Goal: Download file/media

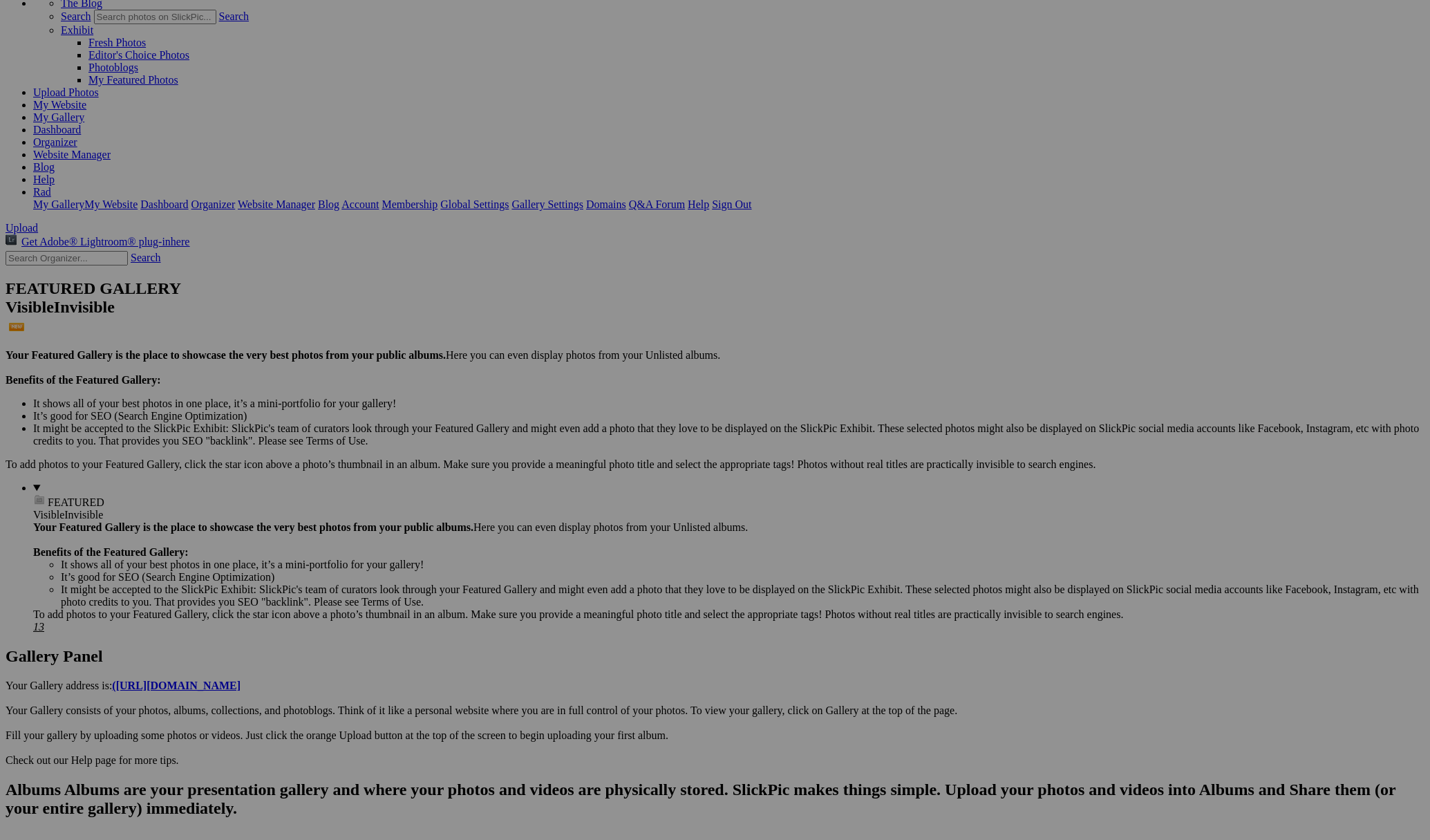
scroll to position [95, 0]
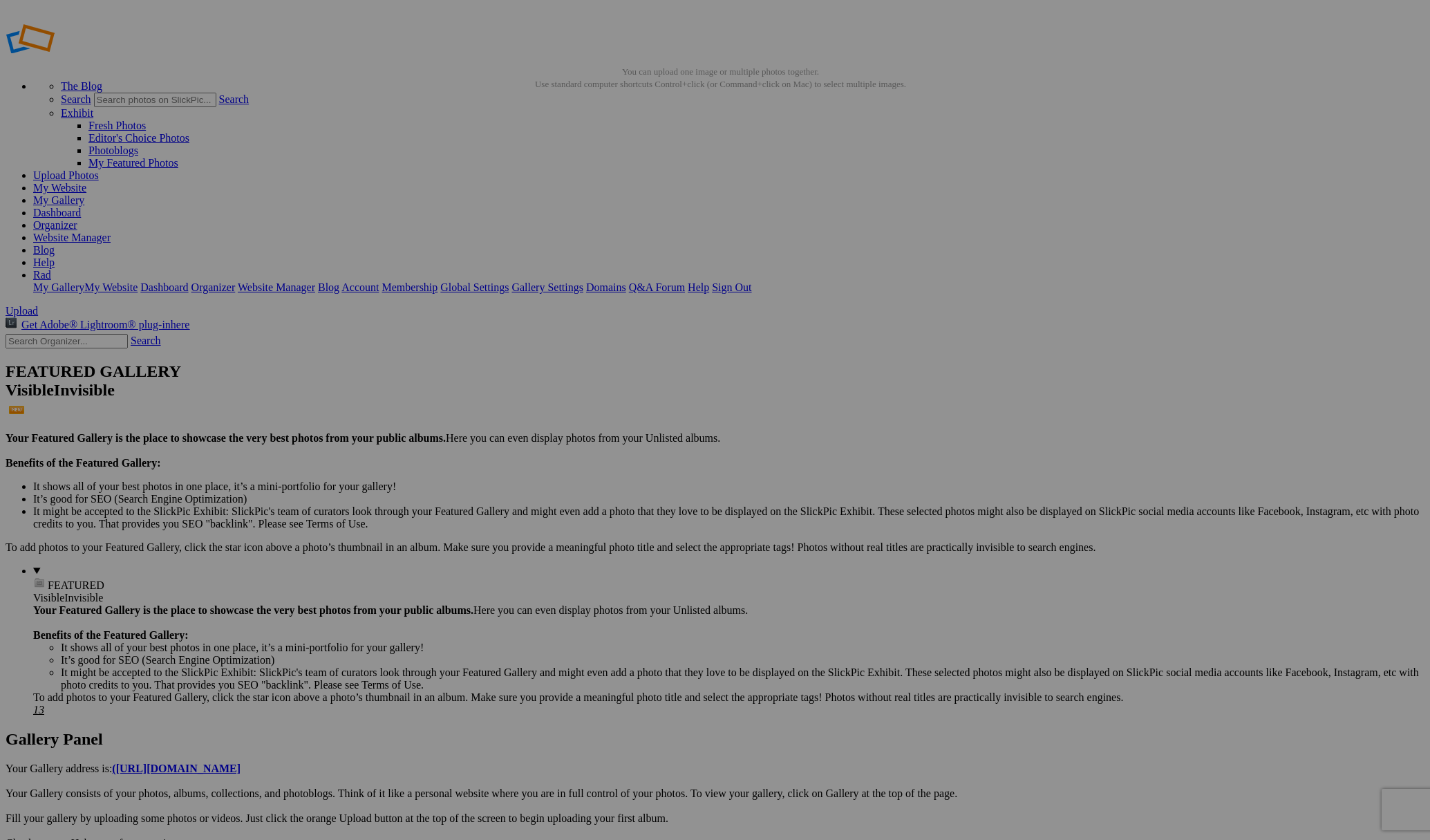
scroll to position [6, 0]
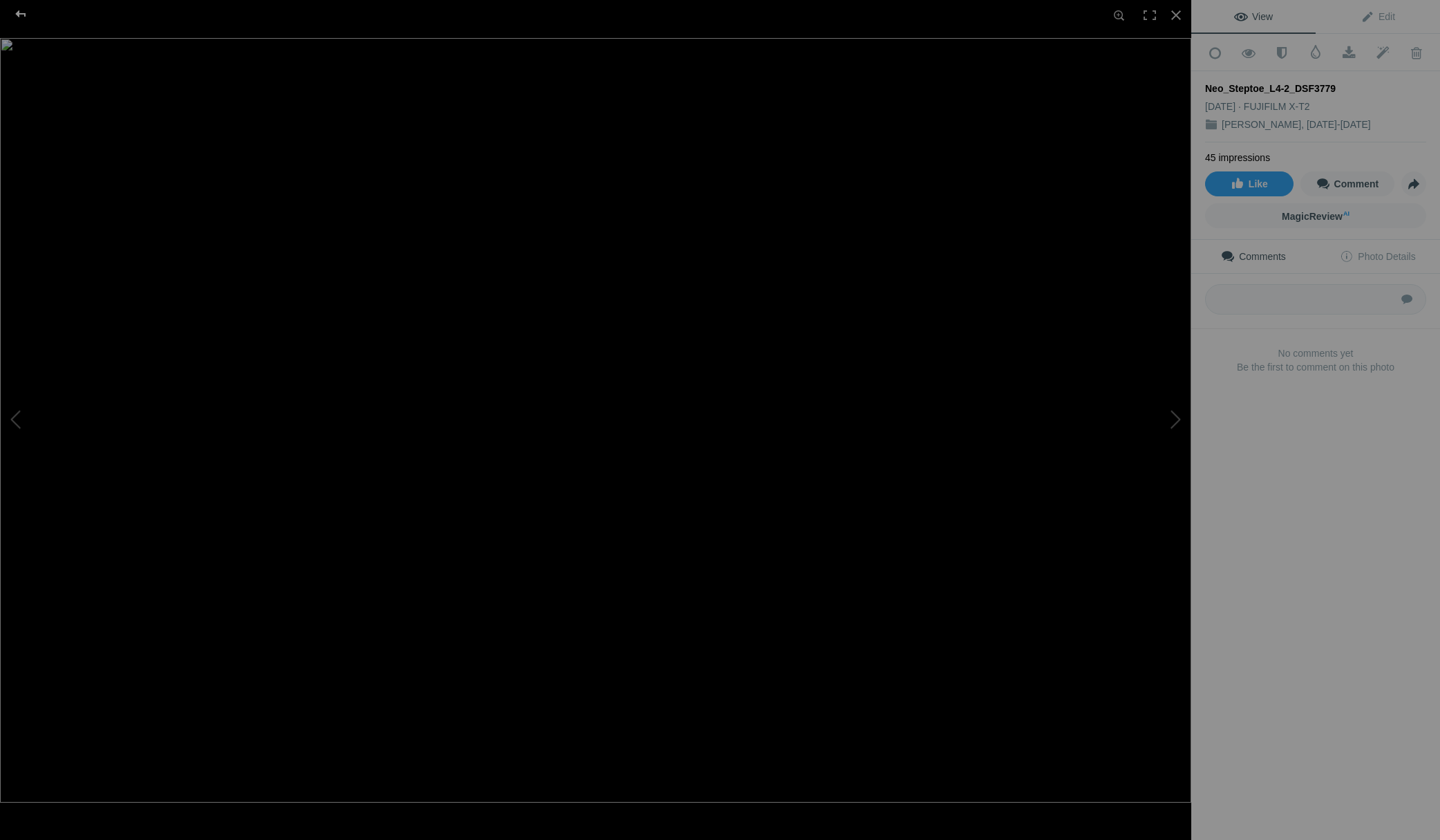
click at [17, 13] on div at bounding box center [21, 14] width 50 height 27
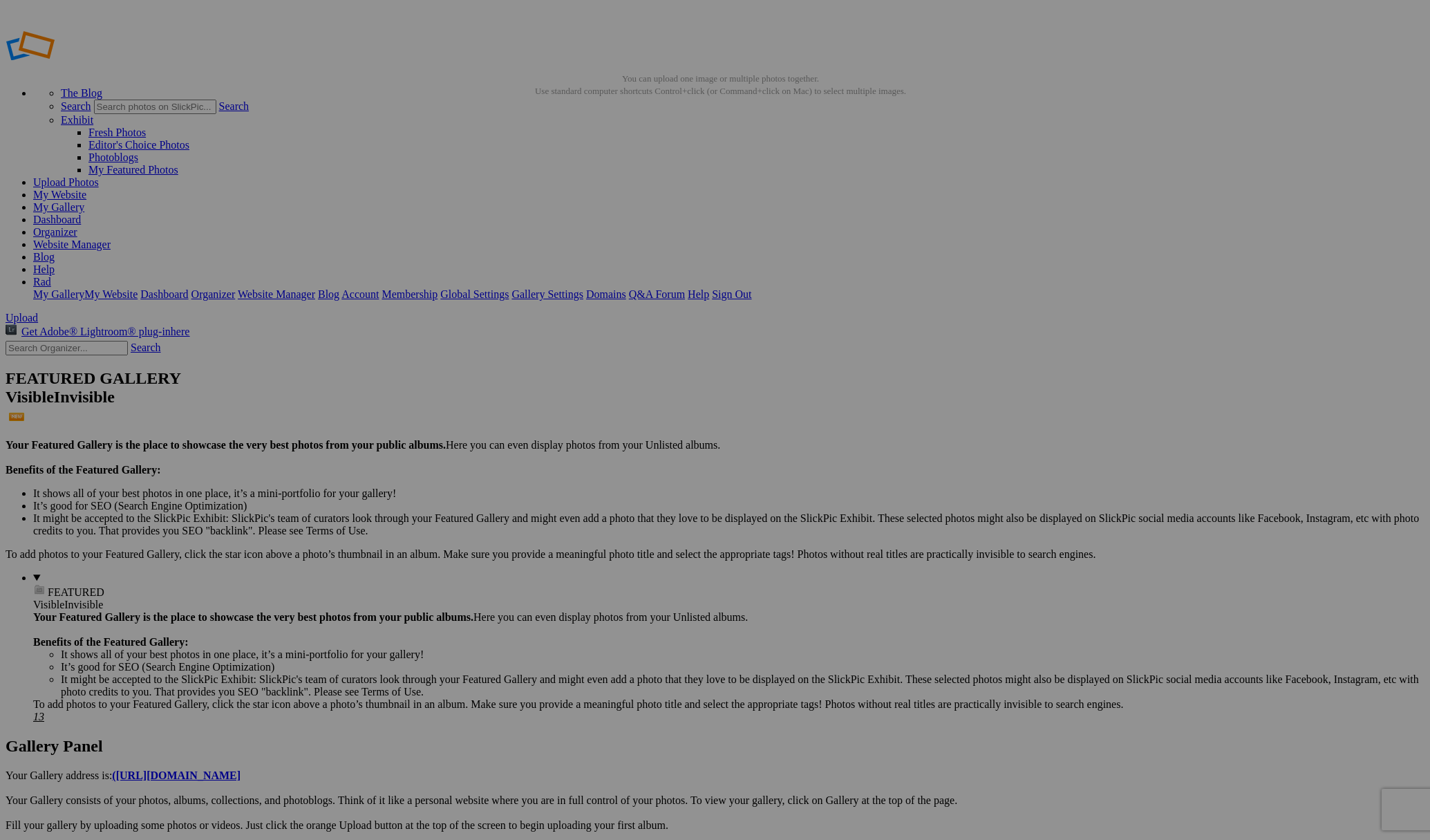
drag, startPoint x: 916, startPoint y: 398, endPoint x: 940, endPoint y: 403, distance: 24.5
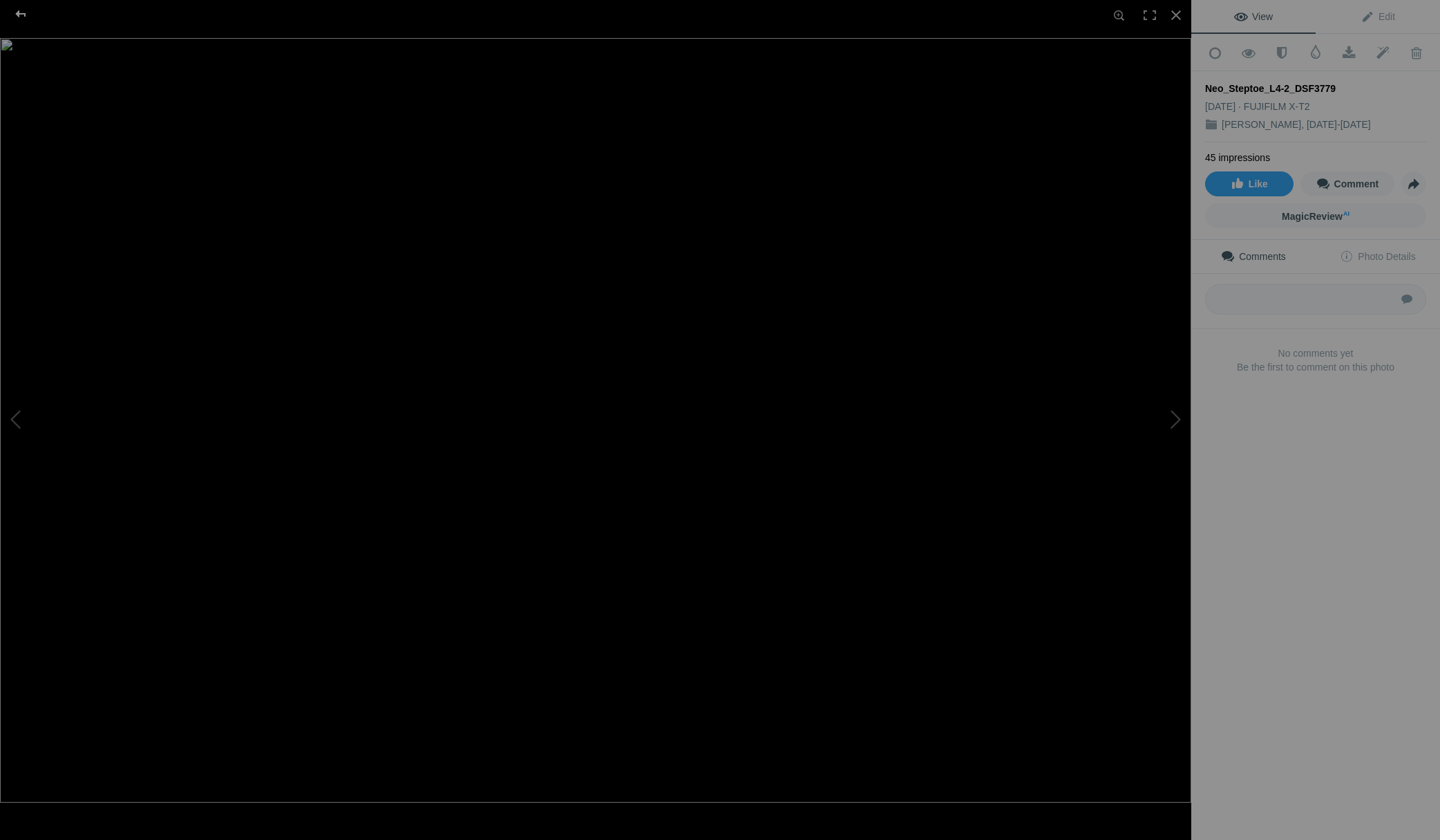
click at [20, 16] on div at bounding box center [21, 14] width 50 height 27
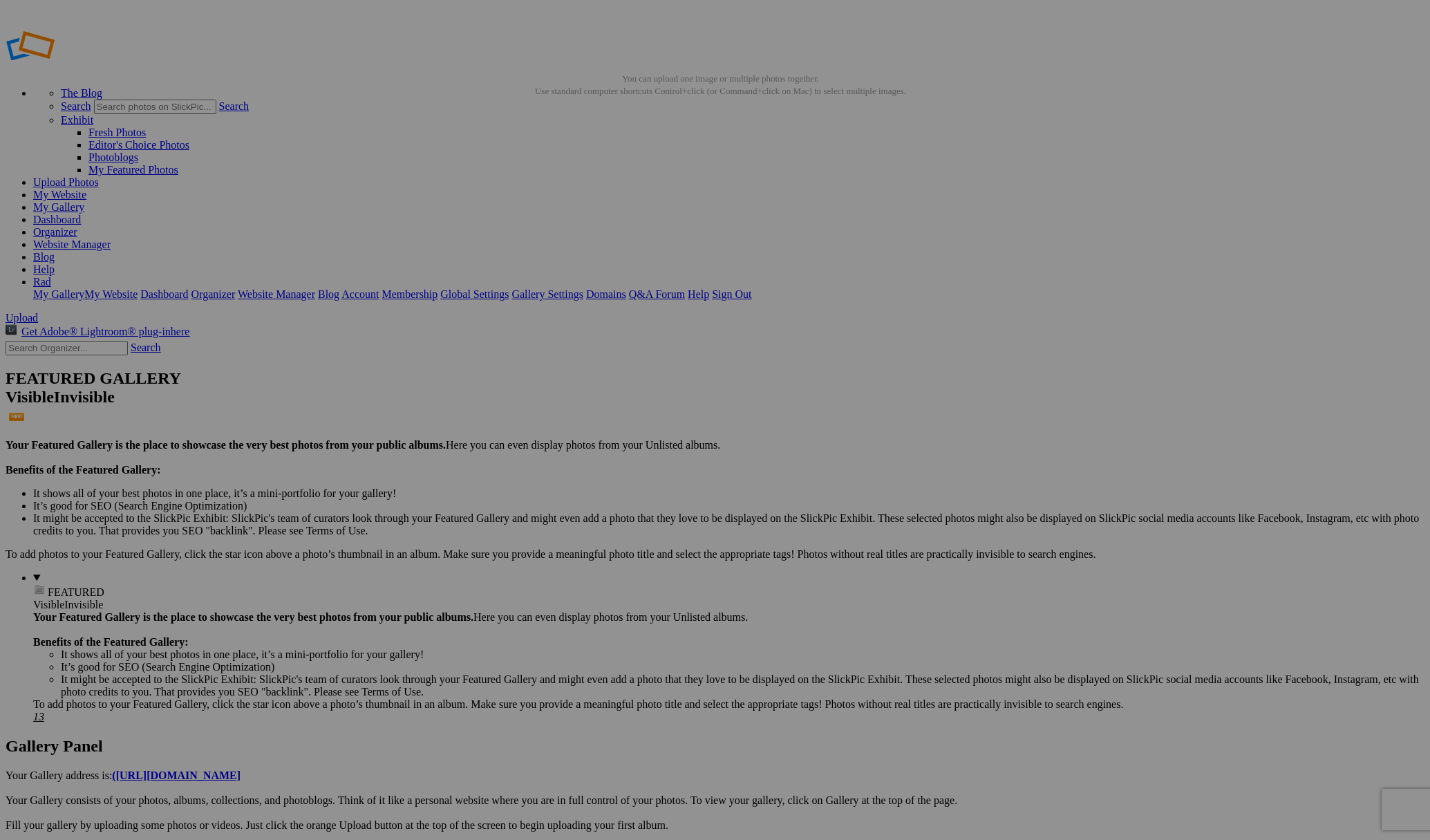
drag, startPoint x: 553, startPoint y: 447, endPoint x: 525, endPoint y: 441, distance: 28.6
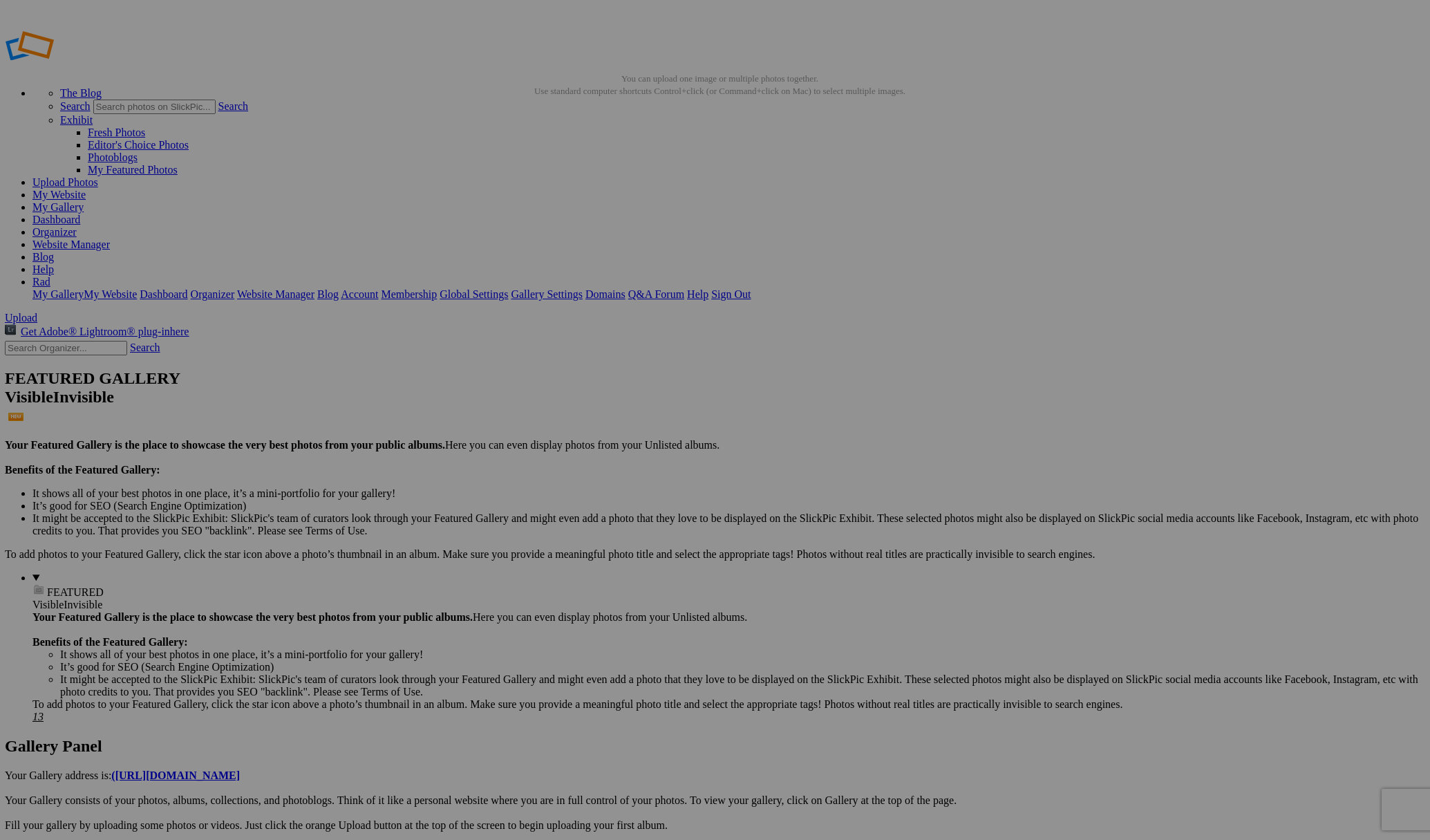
scroll to position [0, 2]
click at [373, 382] on img at bounding box center [383, 381] width 104 height 66
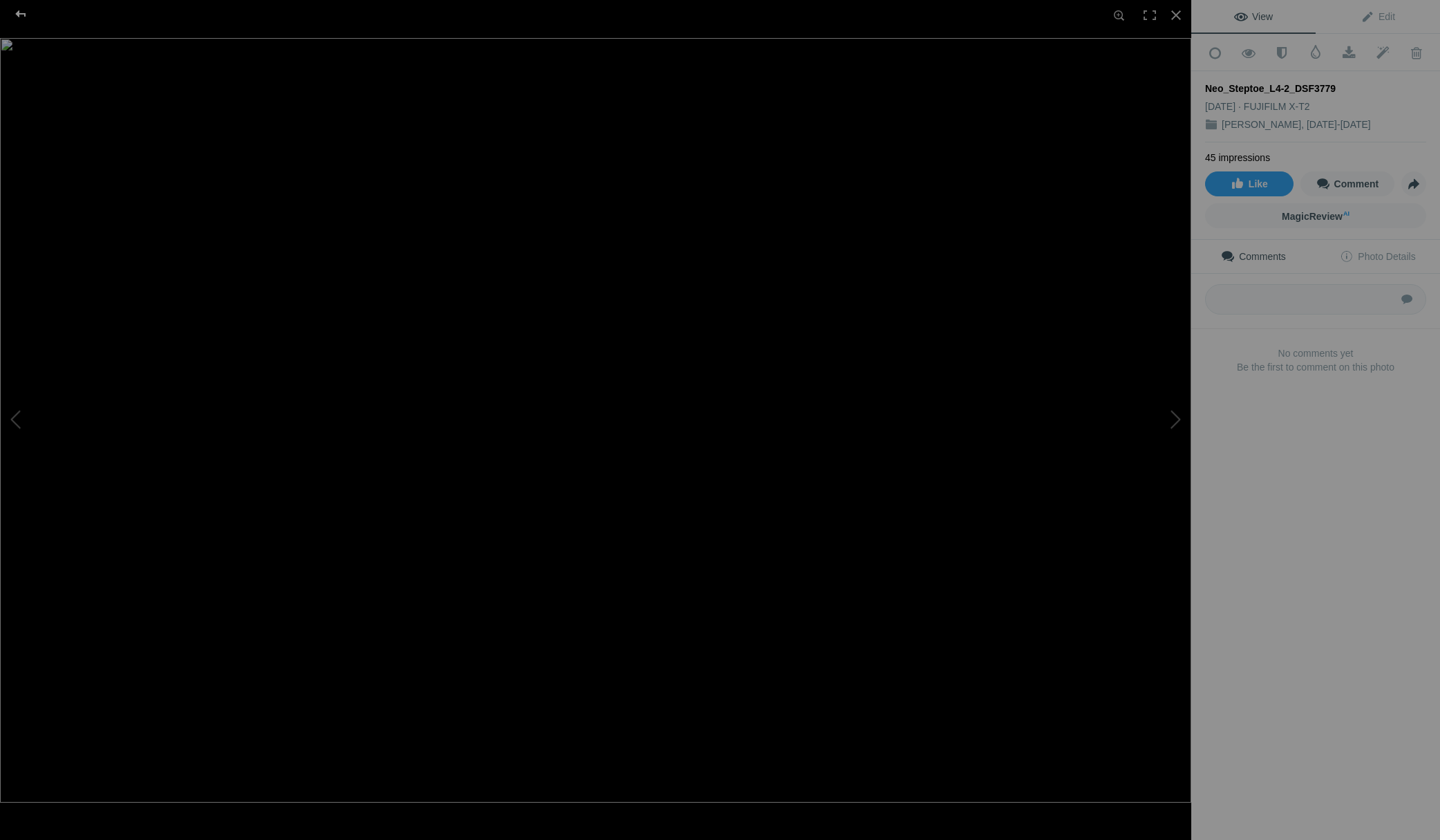
click at [20, 15] on div at bounding box center [21, 14] width 50 height 27
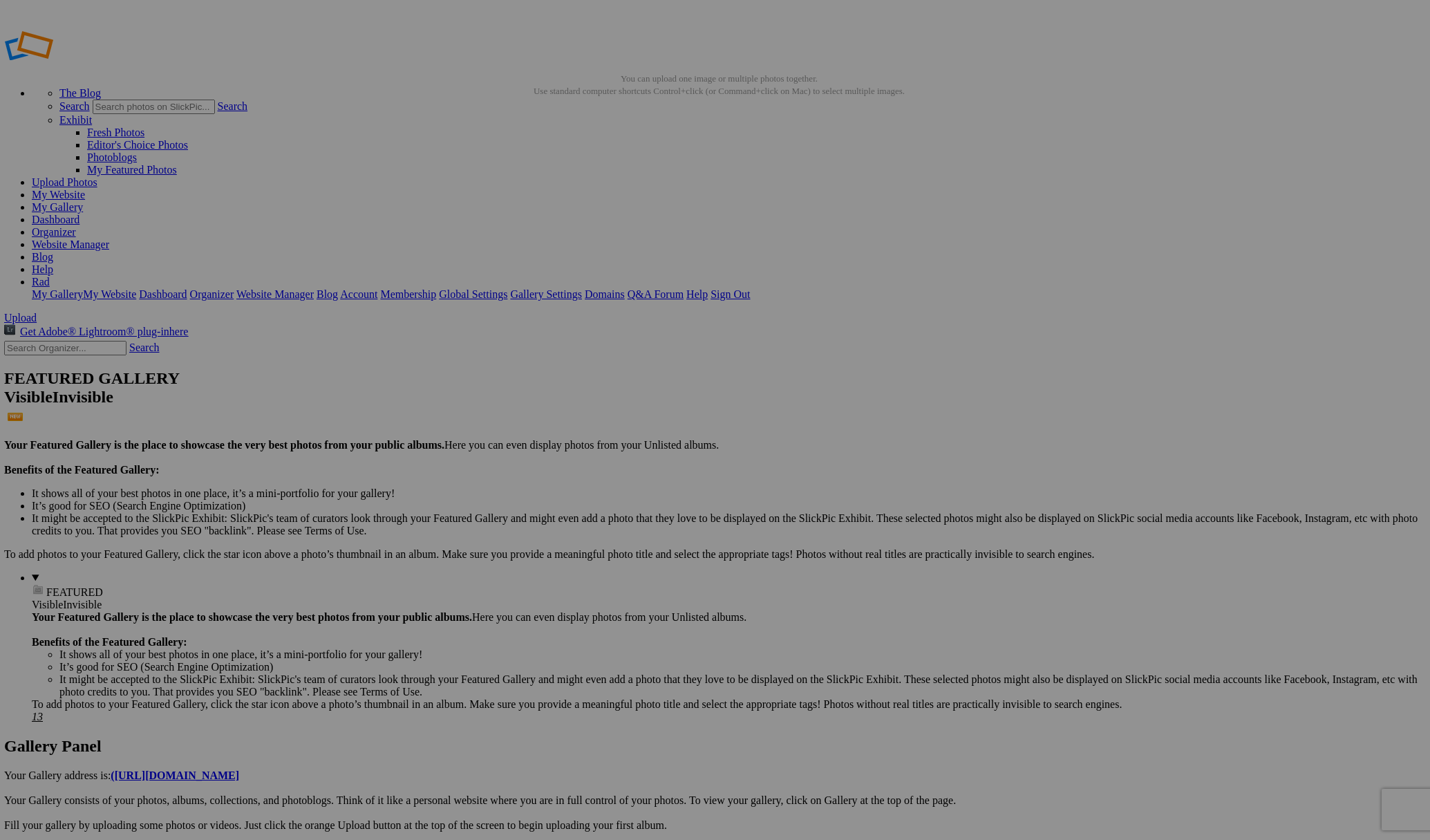
drag, startPoint x: 561, startPoint y: 438, endPoint x: 447, endPoint y: 394, distance: 122.2
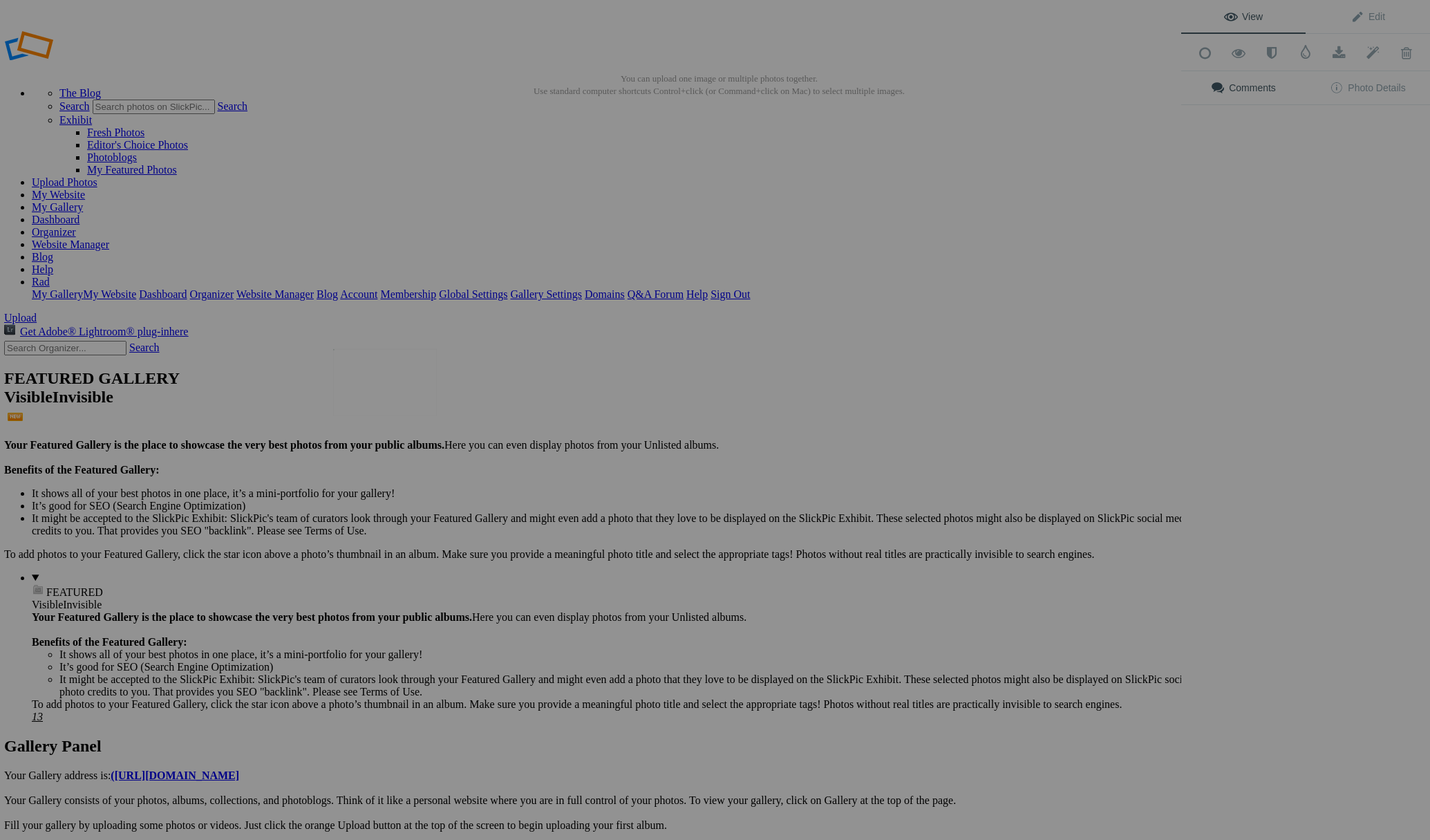
scroll to position [0, 0]
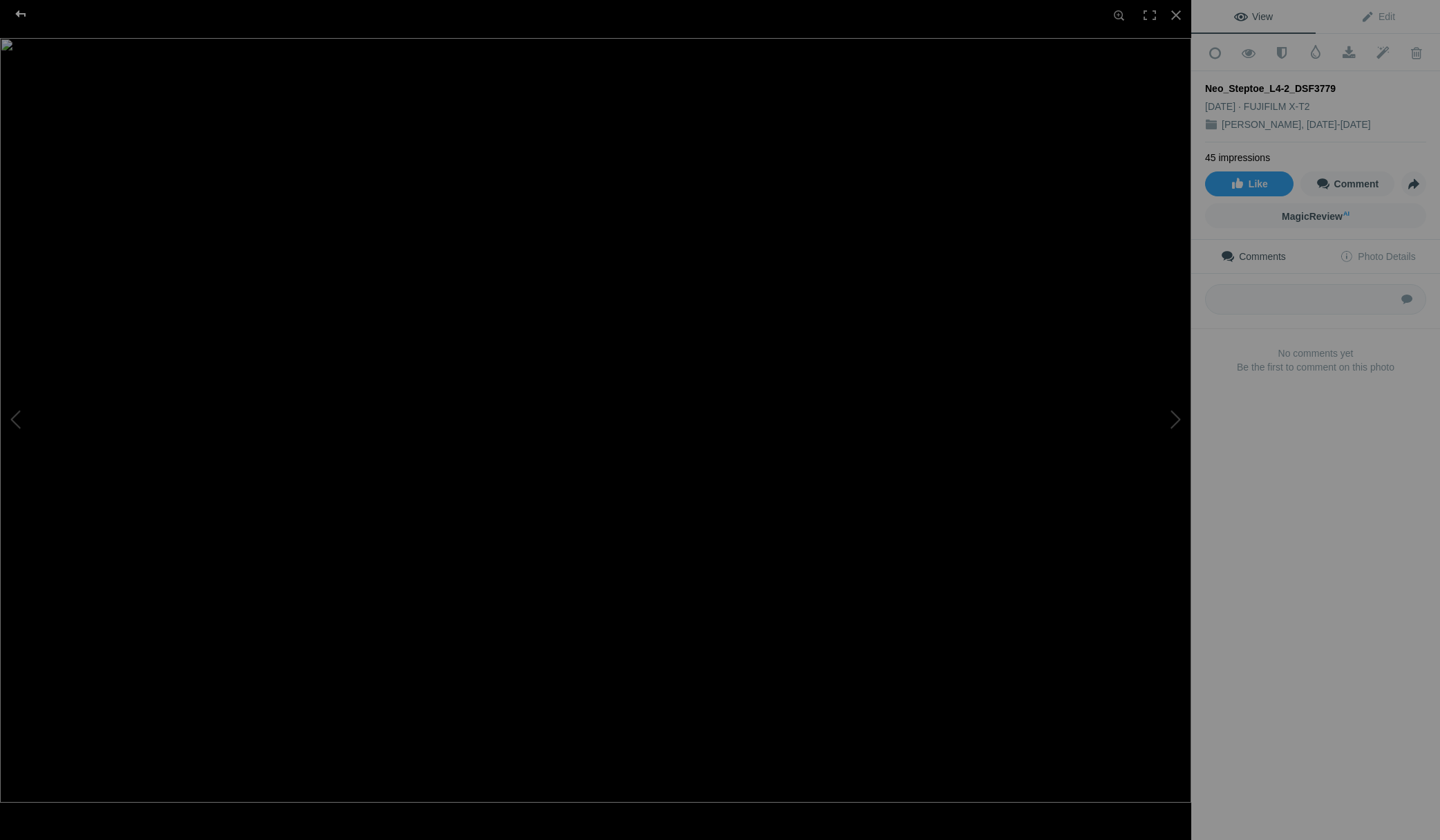
click at [24, 15] on div at bounding box center [21, 14] width 50 height 27
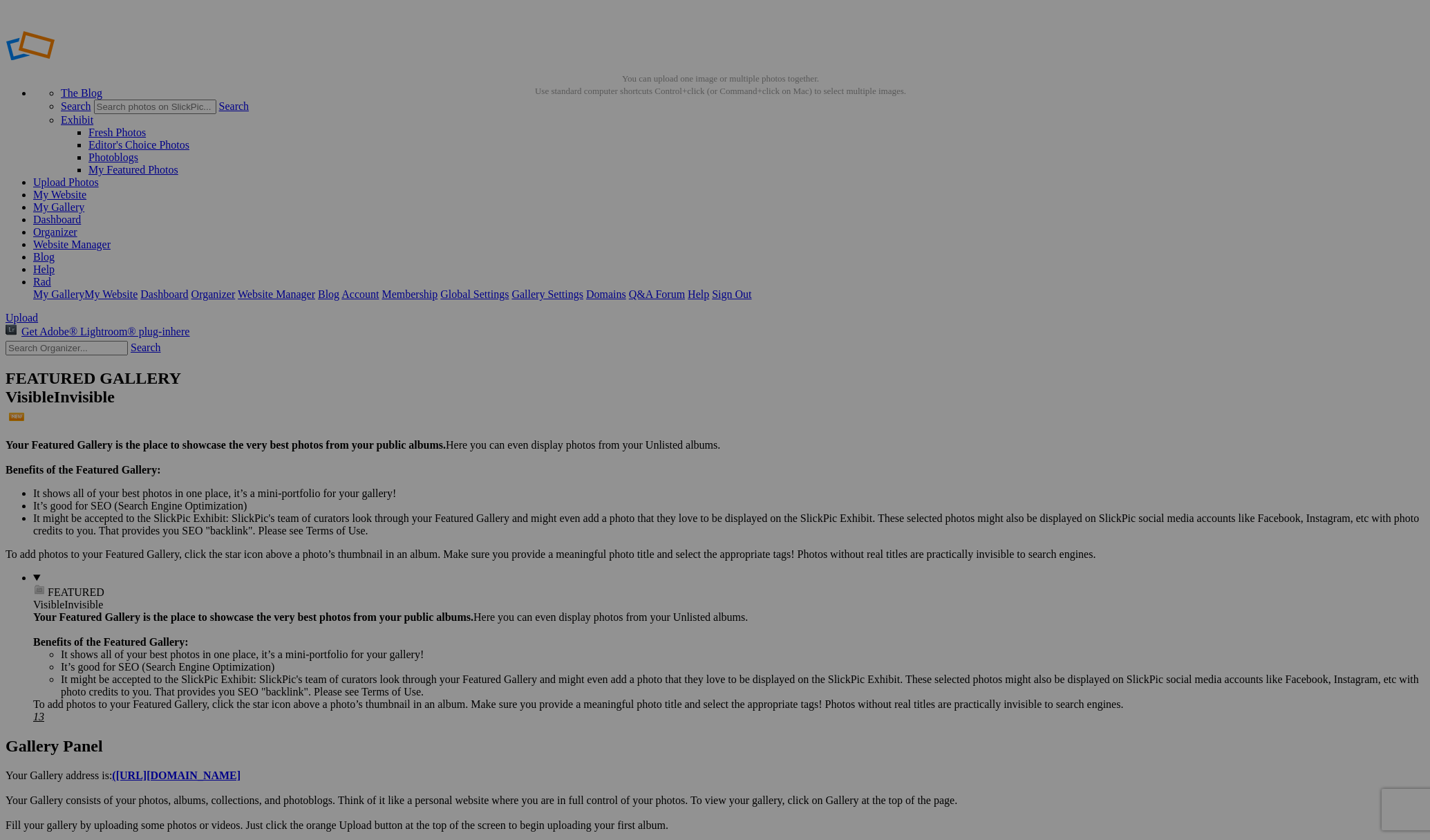
click at [87, 189] on link "My Website" at bounding box center [60, 195] width 53 height 12
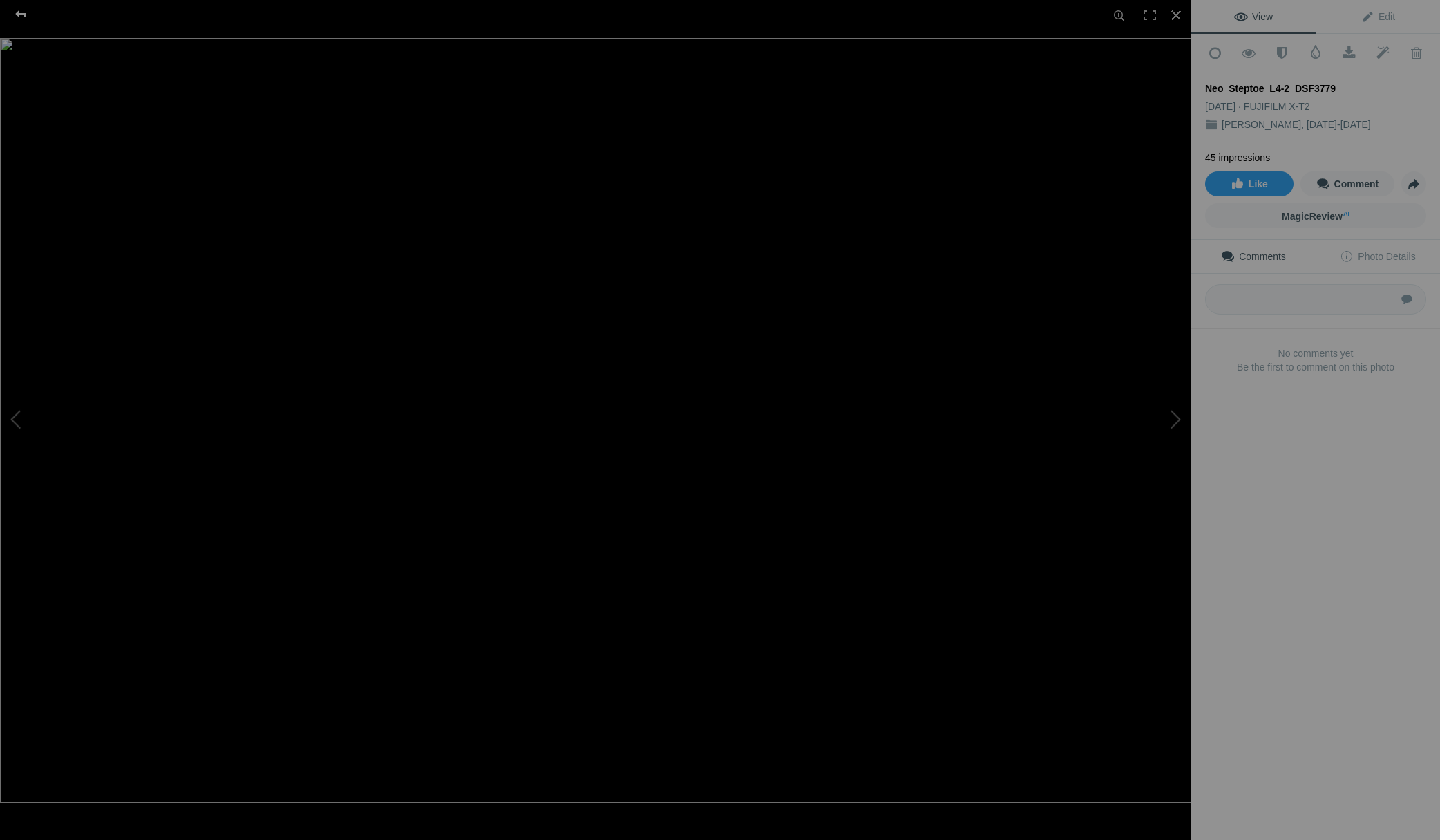
click at [23, 14] on div at bounding box center [21, 14] width 50 height 27
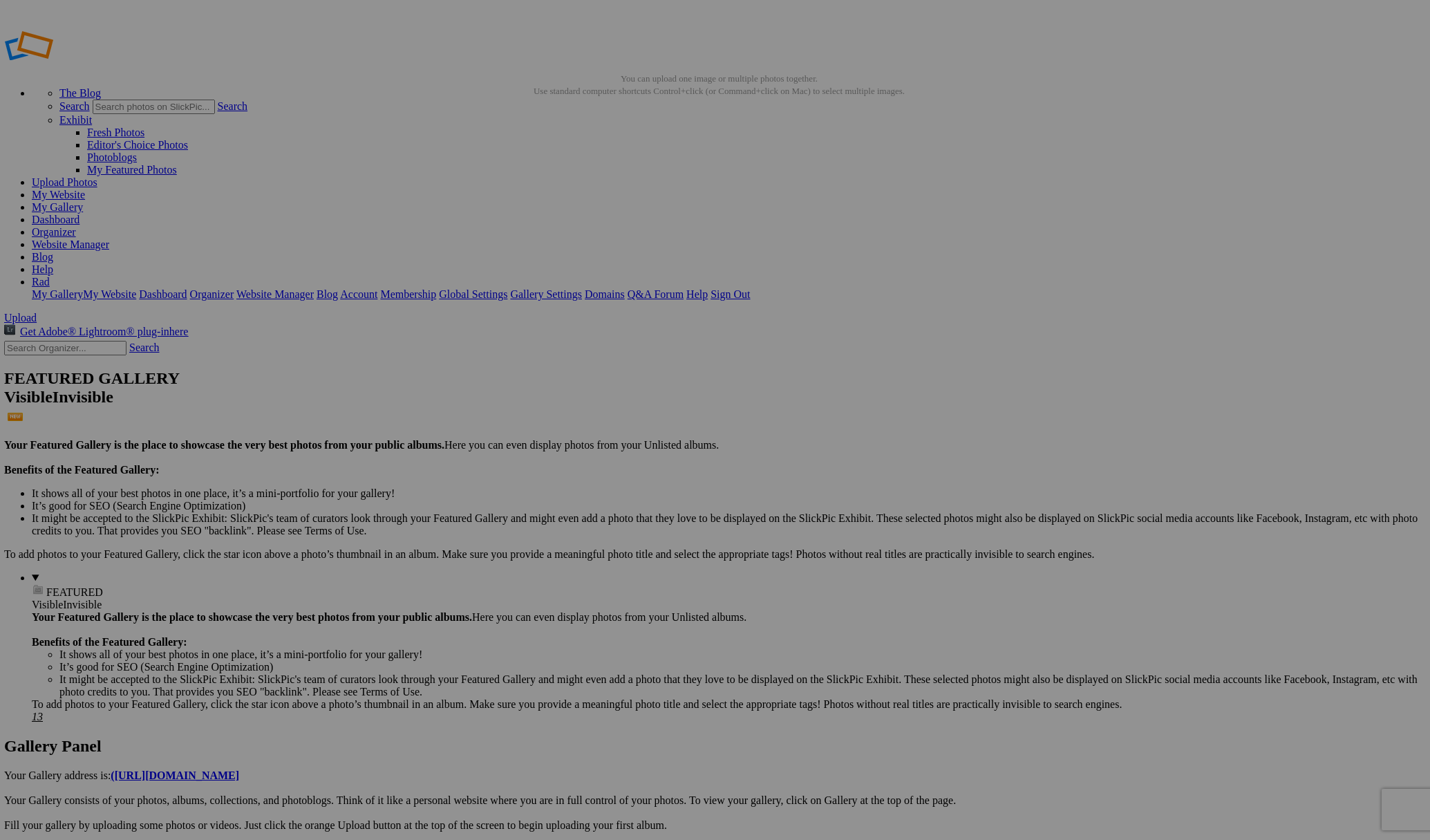
scroll to position [0, 1]
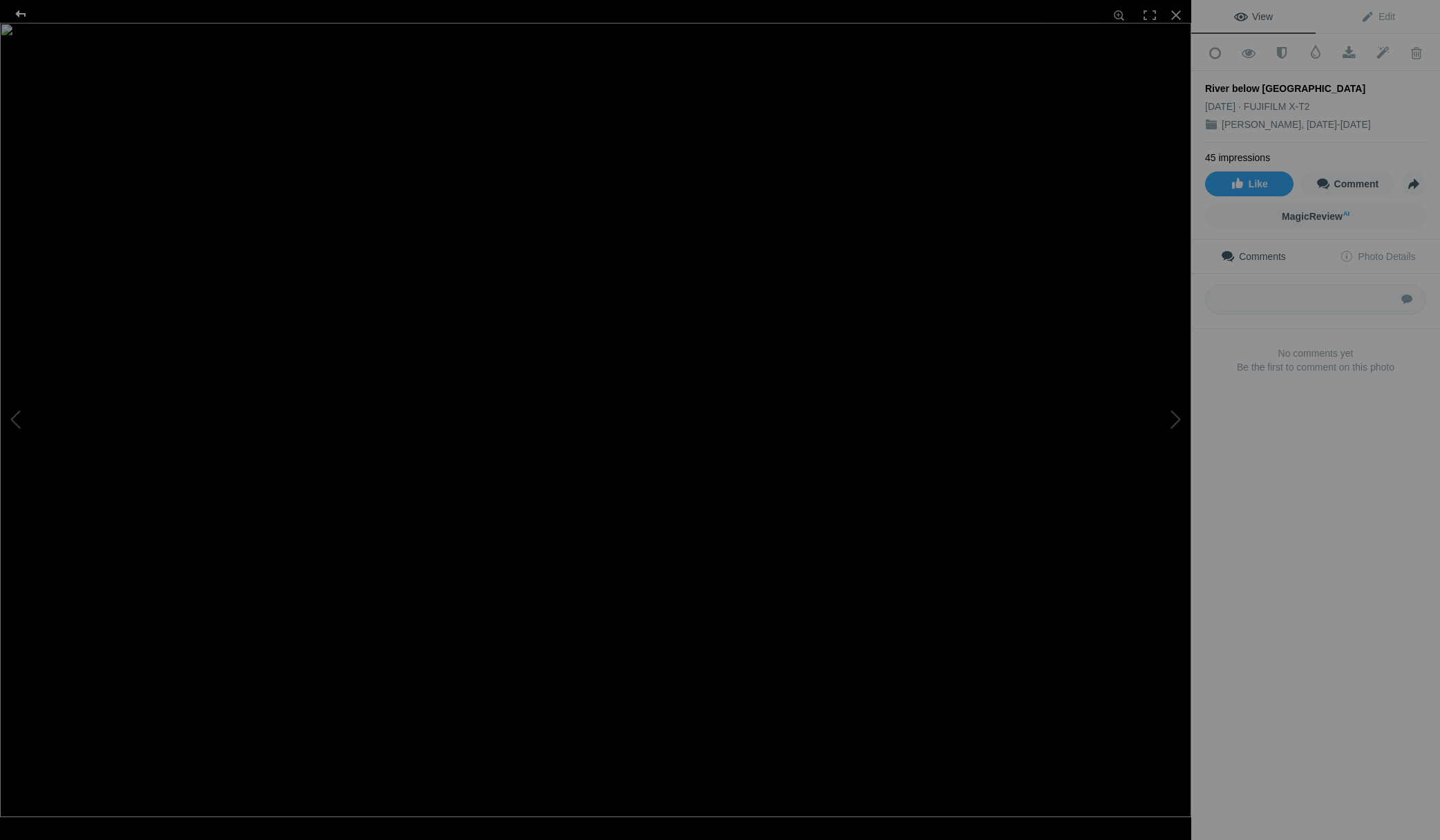
click at [15, 12] on div at bounding box center [21, 14] width 50 height 27
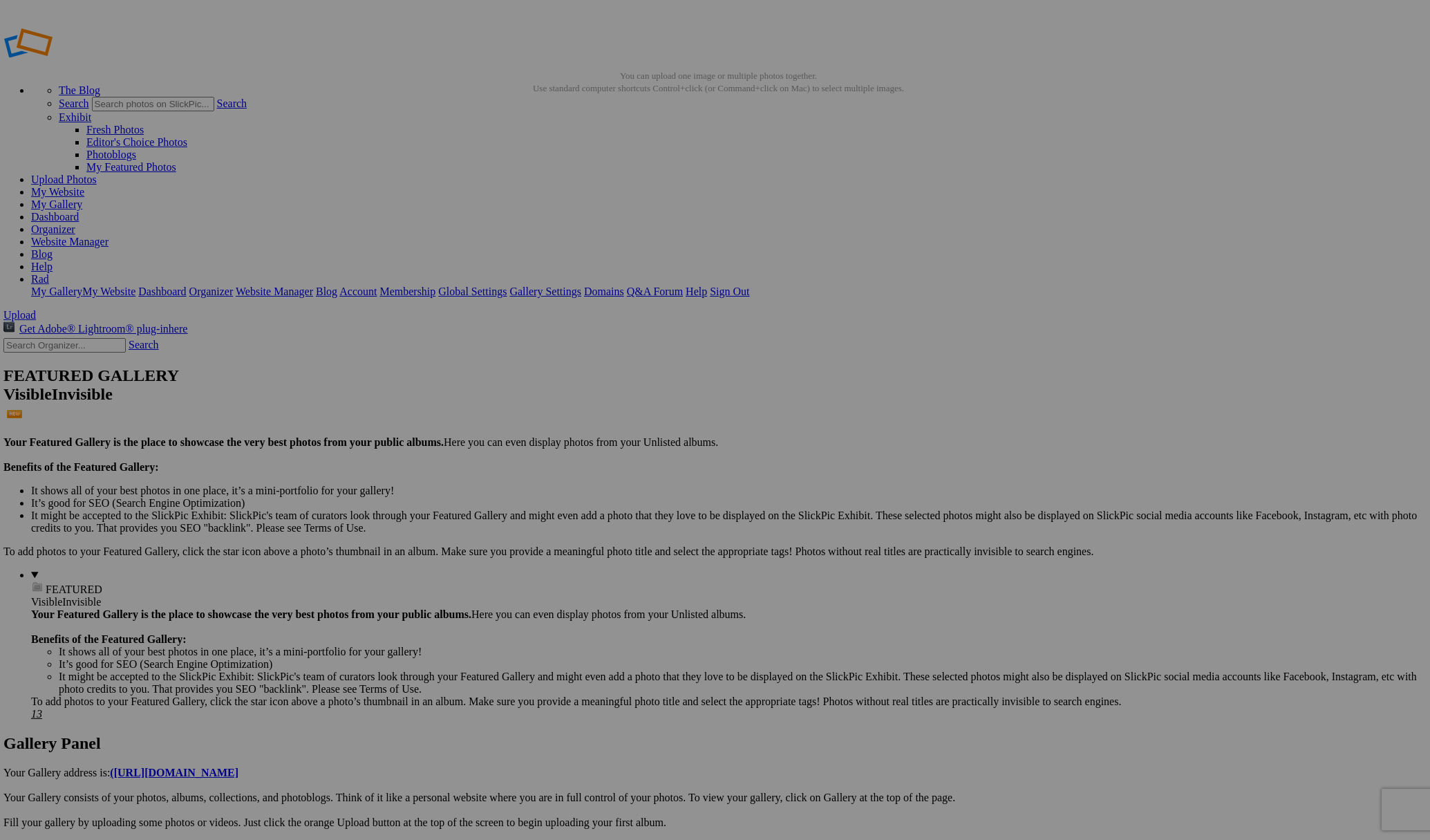
scroll to position [5, 2]
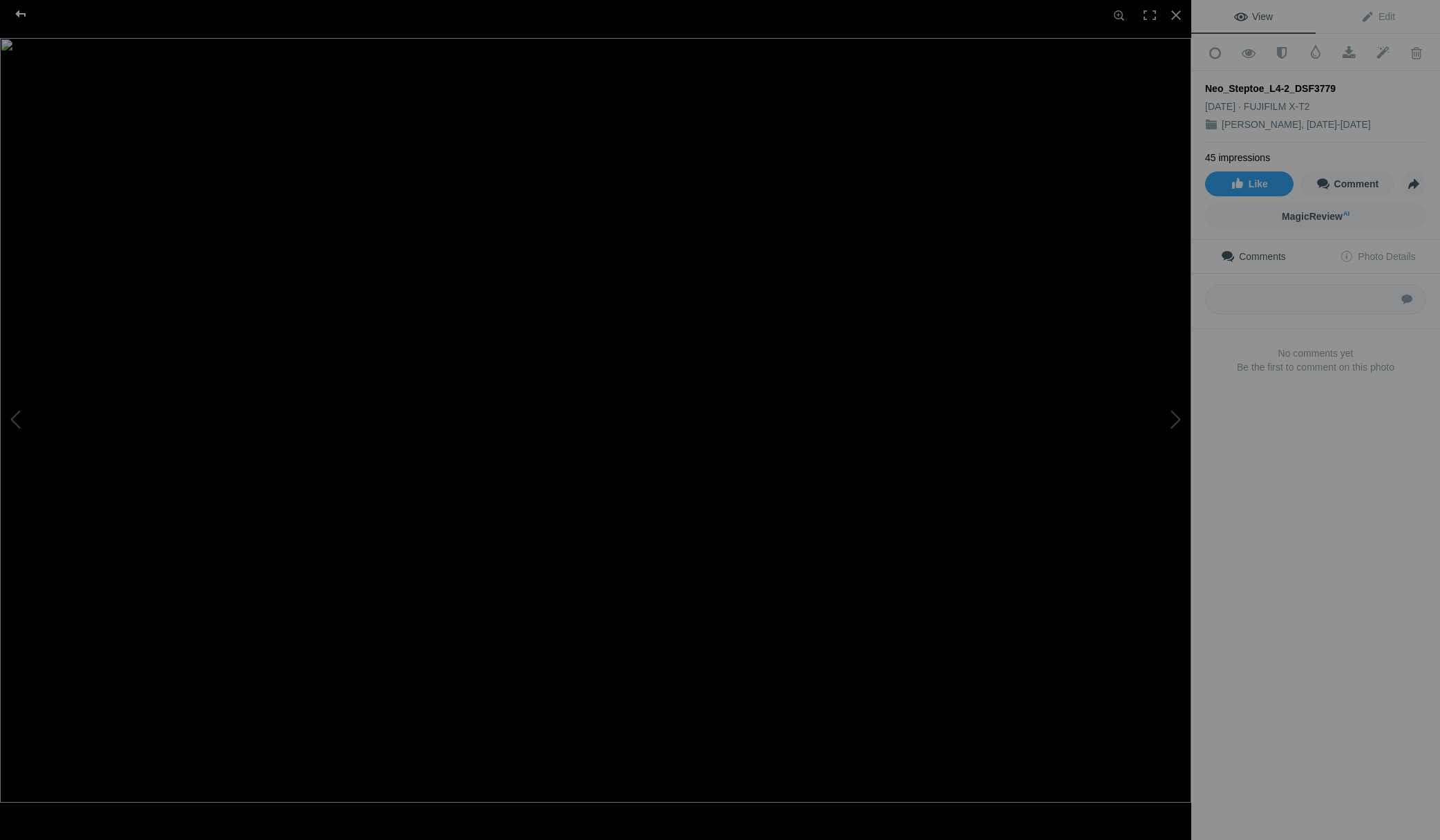
click at [19, 13] on div at bounding box center [21, 14] width 50 height 27
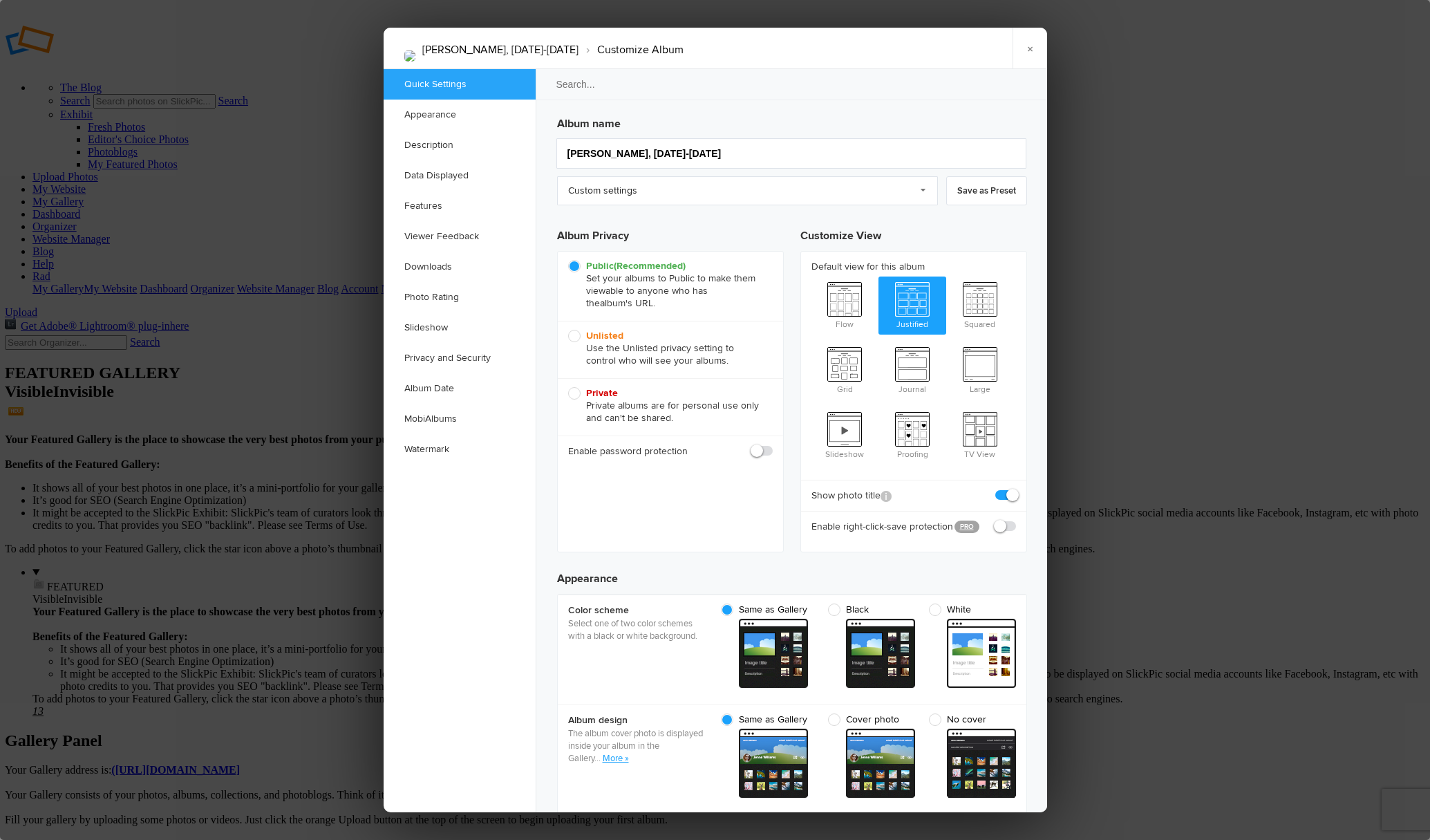
scroll to position [0, 0]
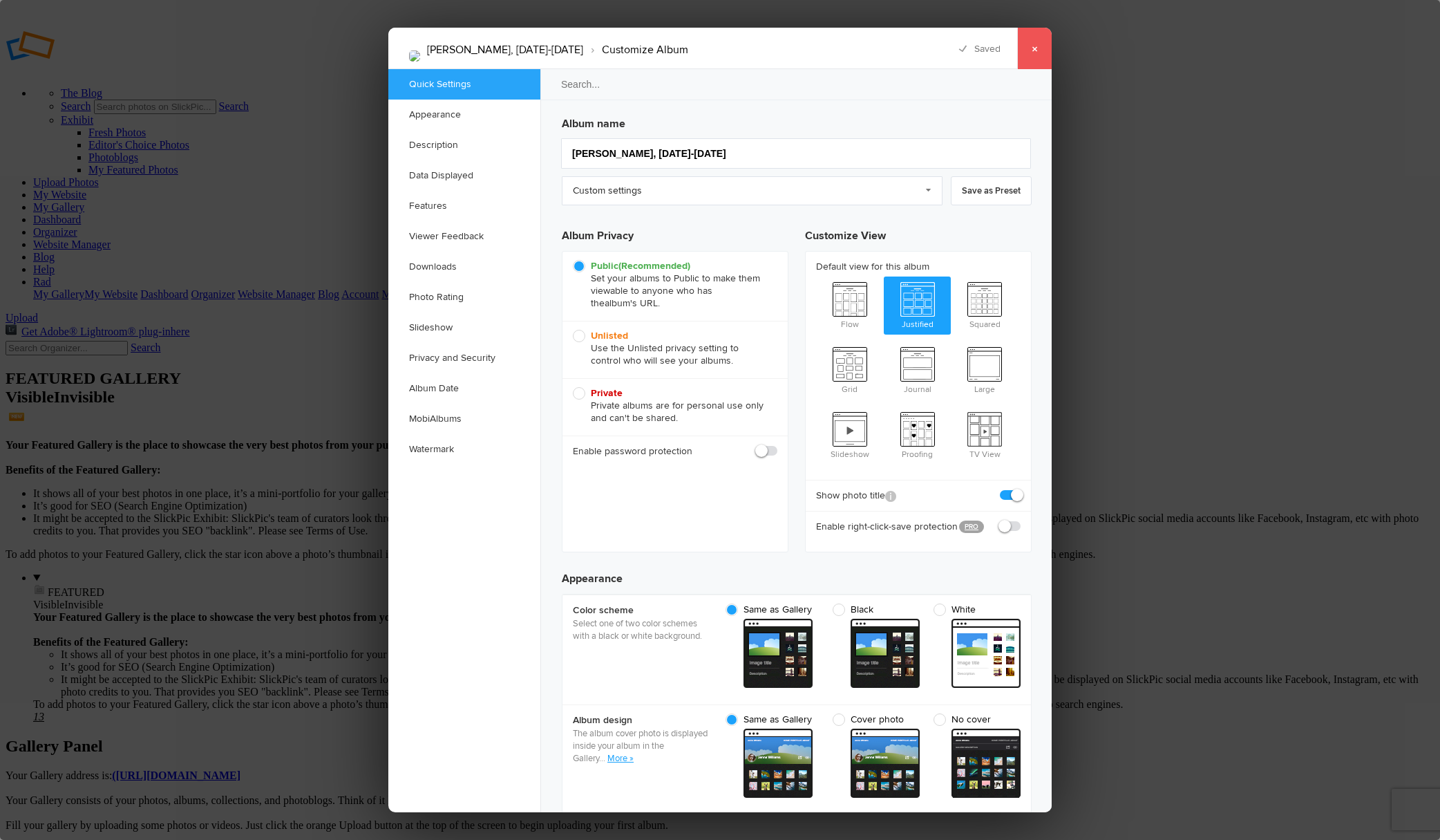
click at [1034, 51] on link "×" at bounding box center [1035, 48] width 34 height 41
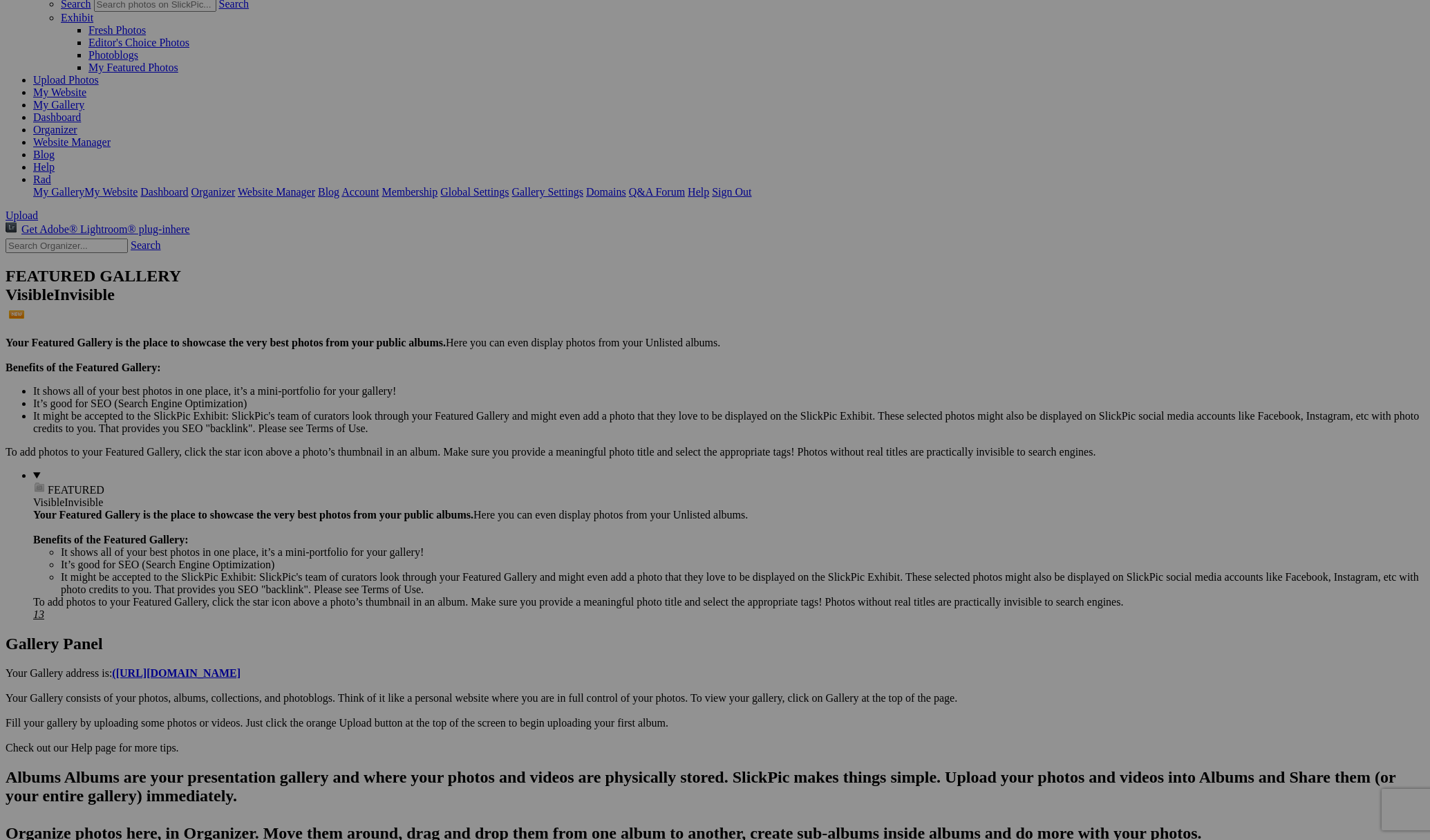
scroll to position [100, 1]
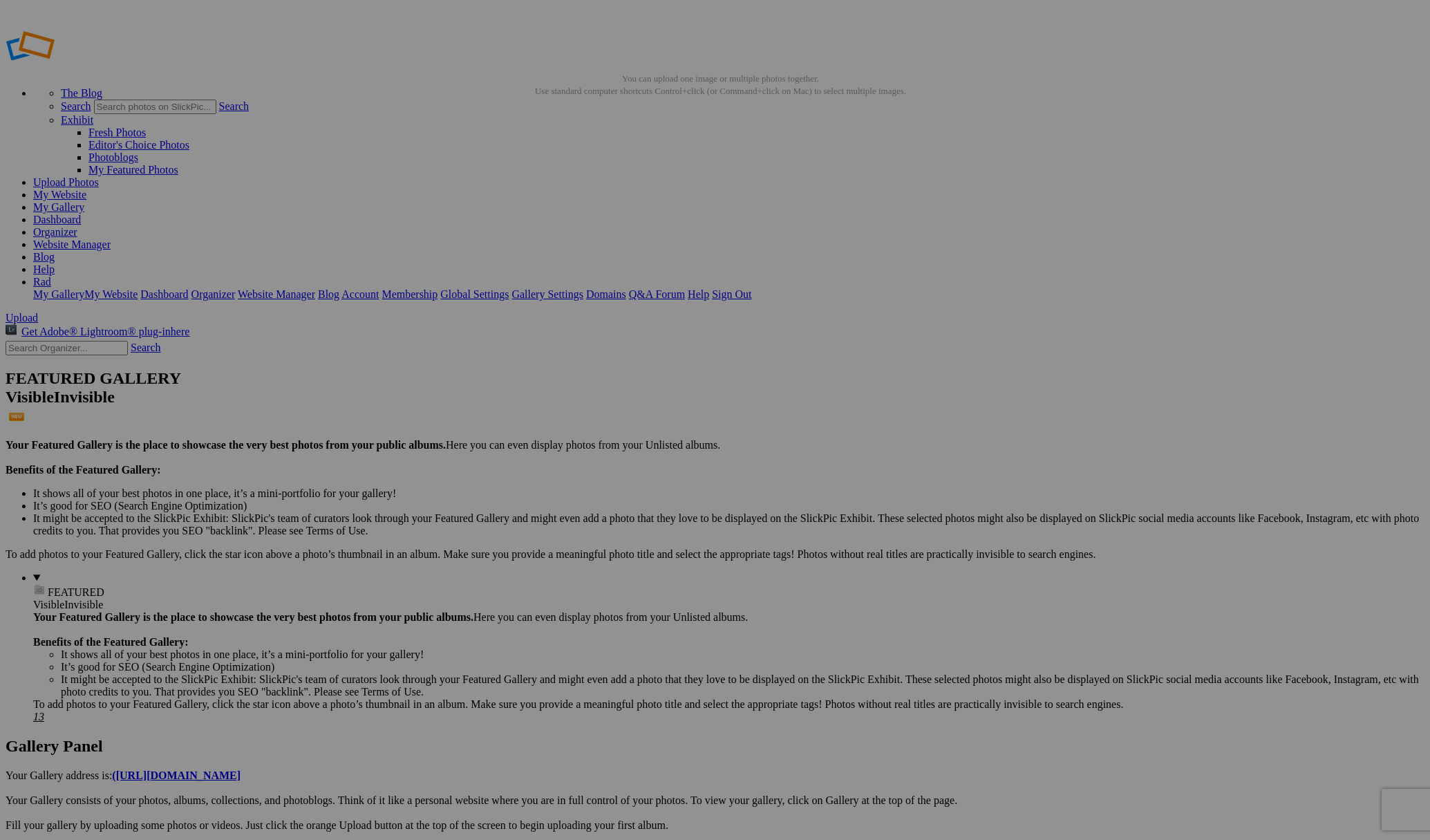
scroll to position [2, 1]
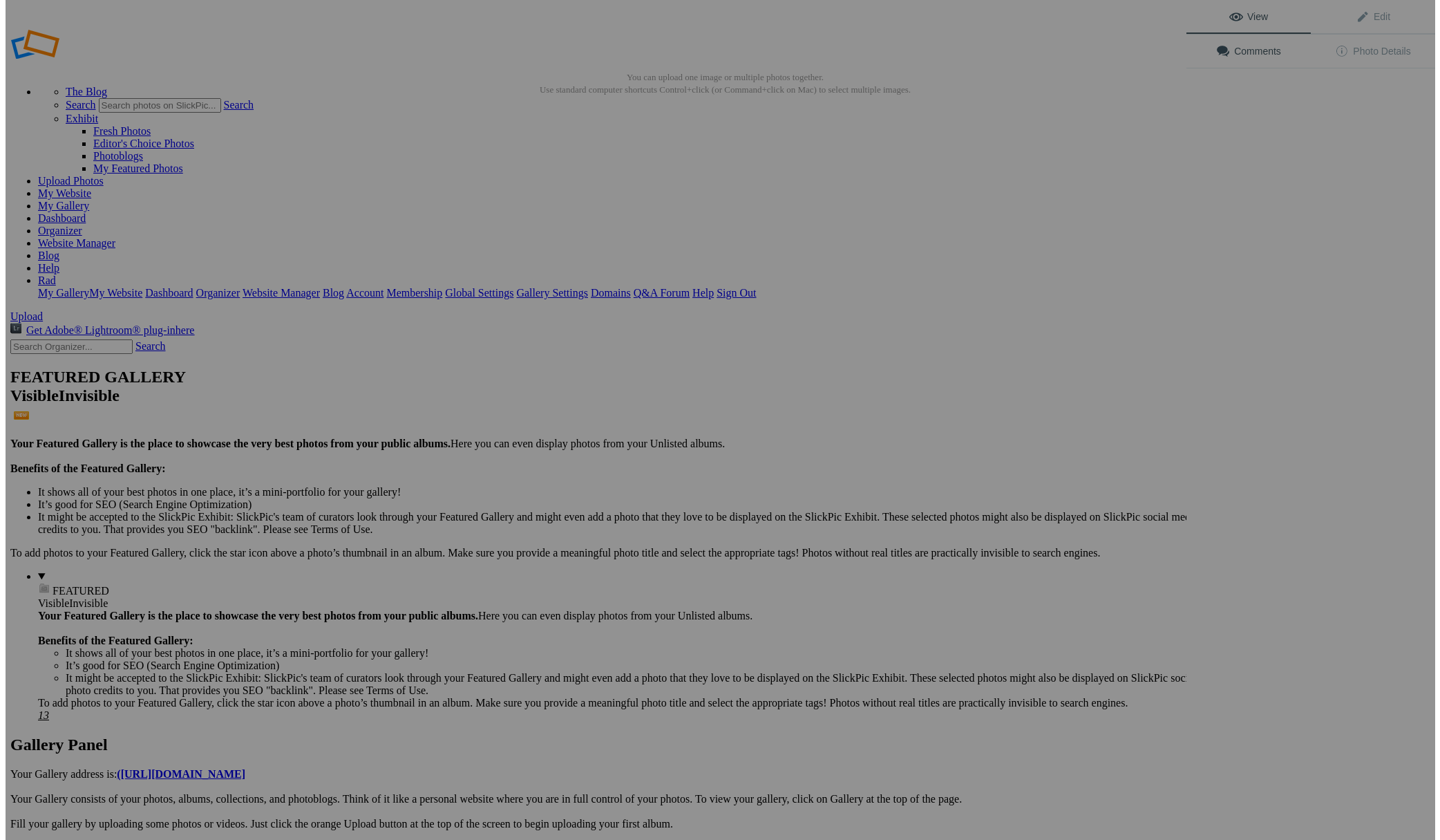
scroll to position [2, 0]
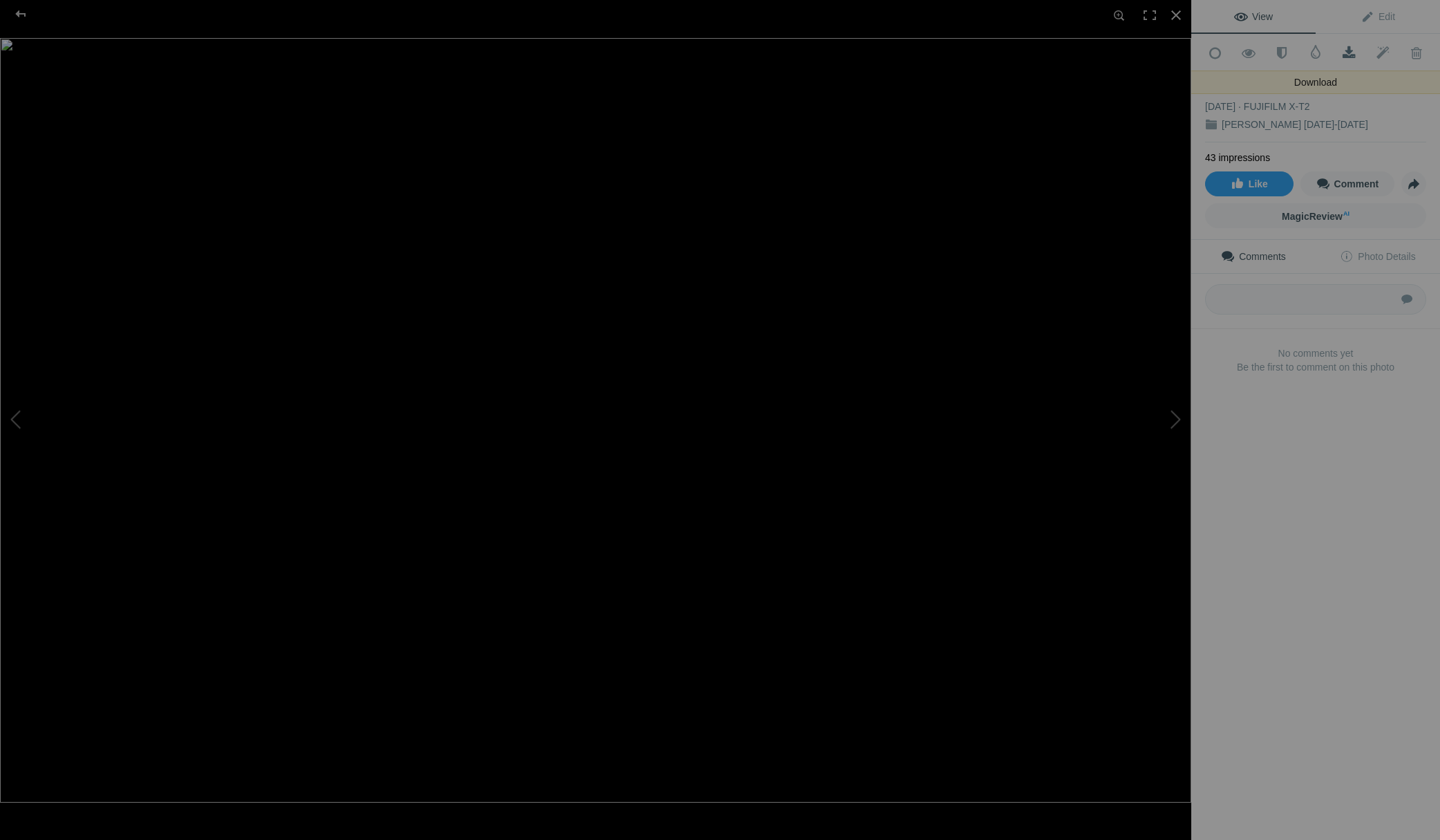
click at [1343, 51] on span at bounding box center [1349, 53] width 34 height 14
click at [1341, 48] on span at bounding box center [1349, 53] width 34 height 14
click at [17, 14] on div at bounding box center [21, 14] width 50 height 27
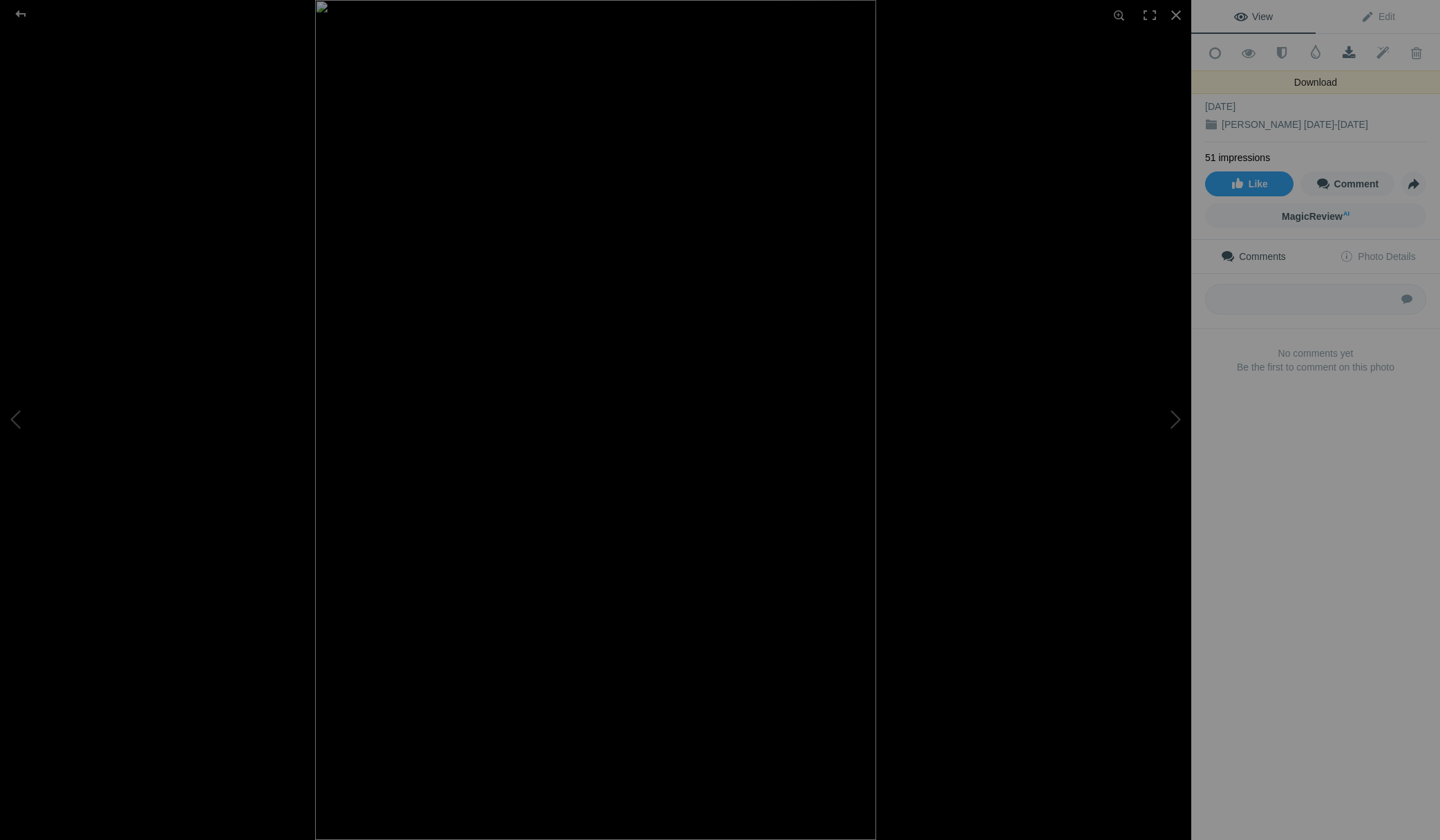
click at [1341, 48] on span at bounding box center [1349, 53] width 34 height 14
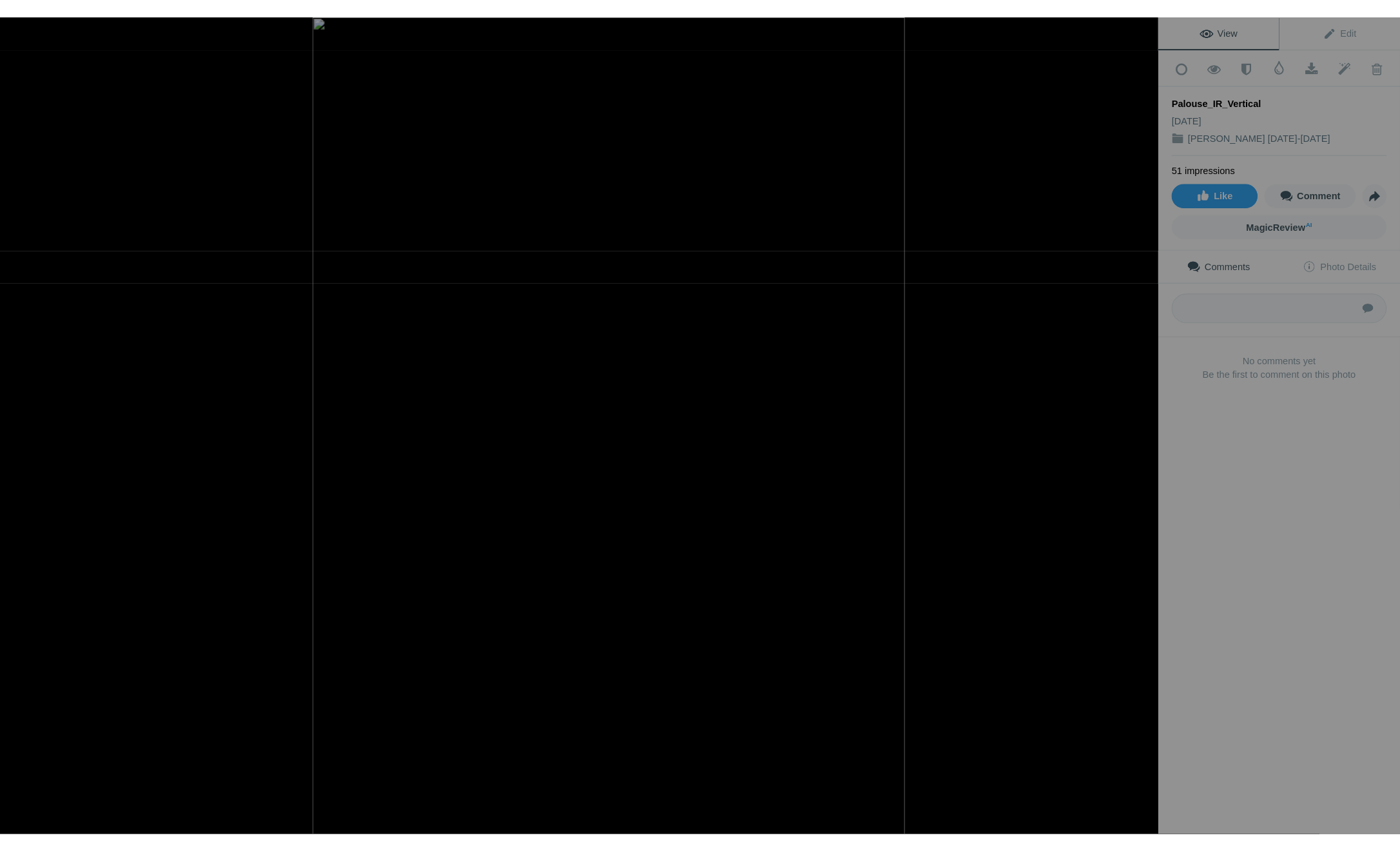
scroll to position [0, 0]
